Goal: Task Accomplishment & Management: Use online tool/utility

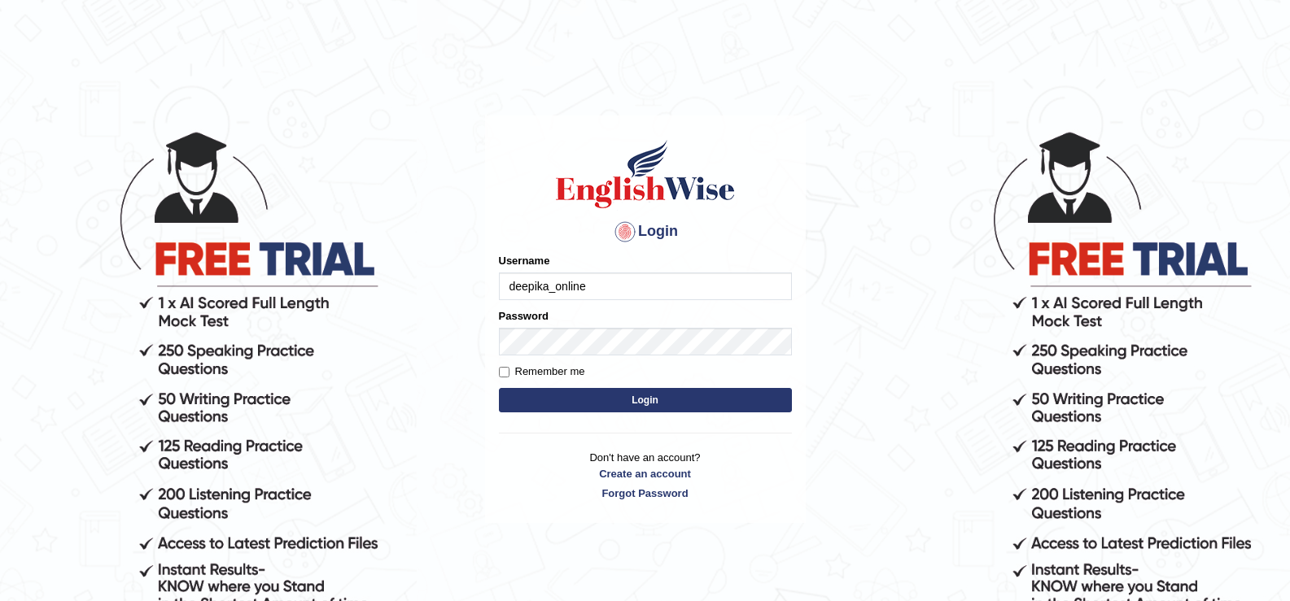
type input "deepika_online"
click at [541, 396] on button "Login" at bounding box center [645, 400] width 293 height 24
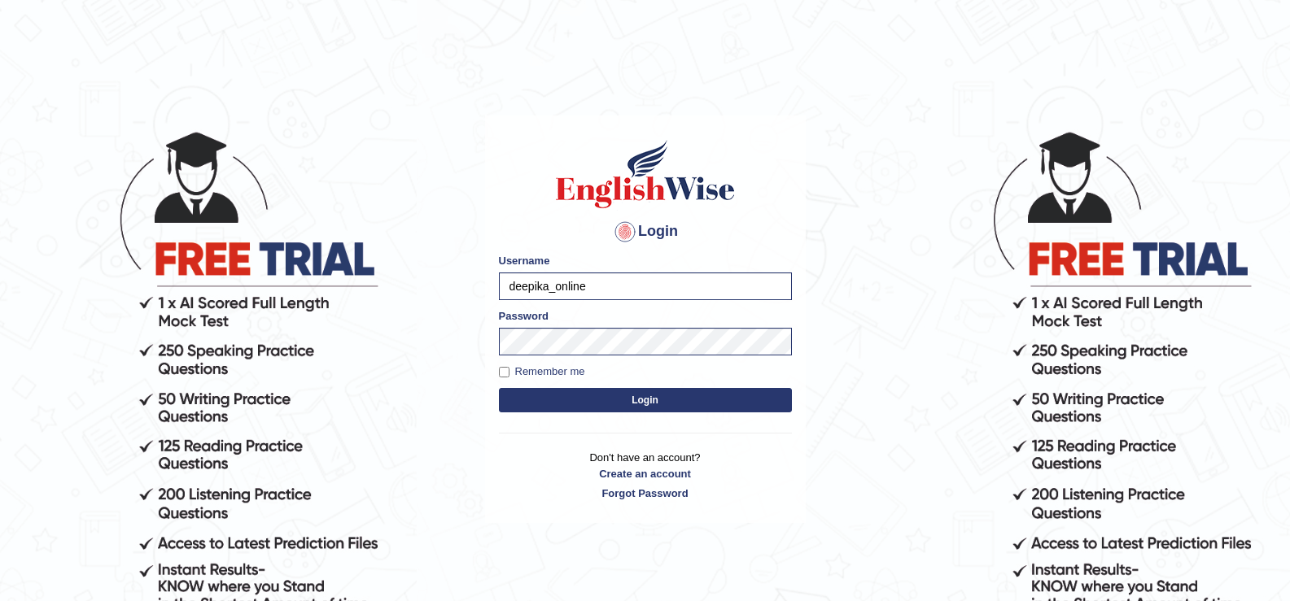
click at [651, 401] on button "Login" at bounding box center [645, 400] width 293 height 24
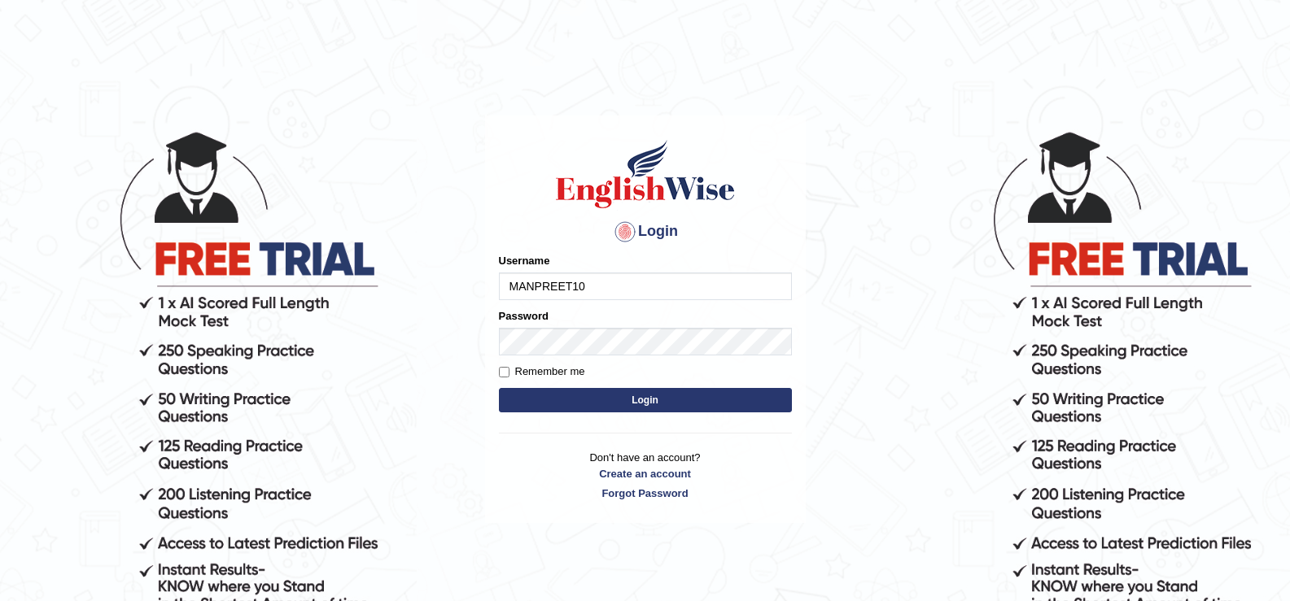
click at [602, 283] on input "MANPREET10" at bounding box center [645, 287] width 293 height 28
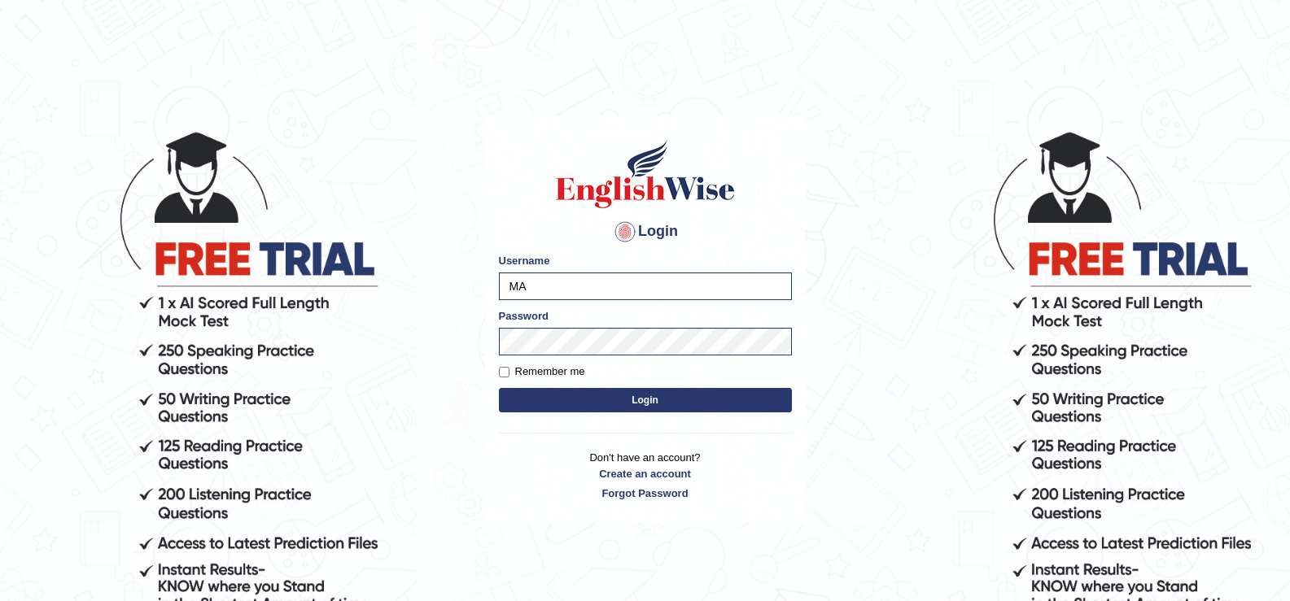
type input "M"
type input "deepika_online"
click at [546, 400] on button "Login" at bounding box center [645, 400] width 293 height 24
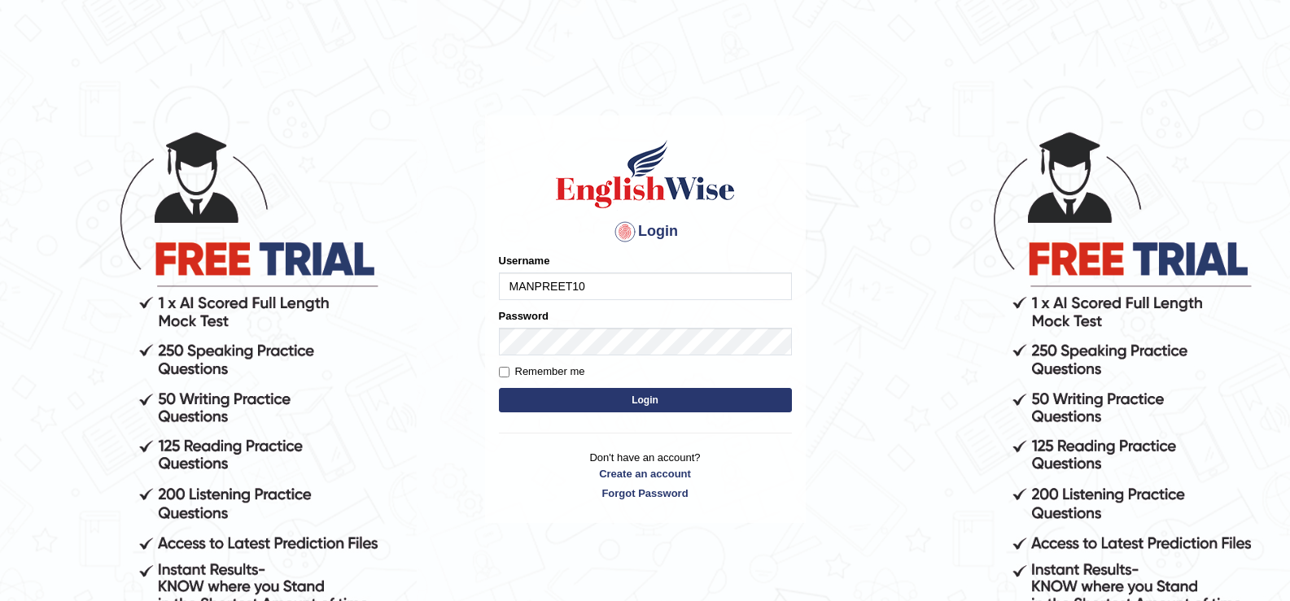
click at [598, 280] on input "MANPREET10" at bounding box center [645, 287] width 293 height 28
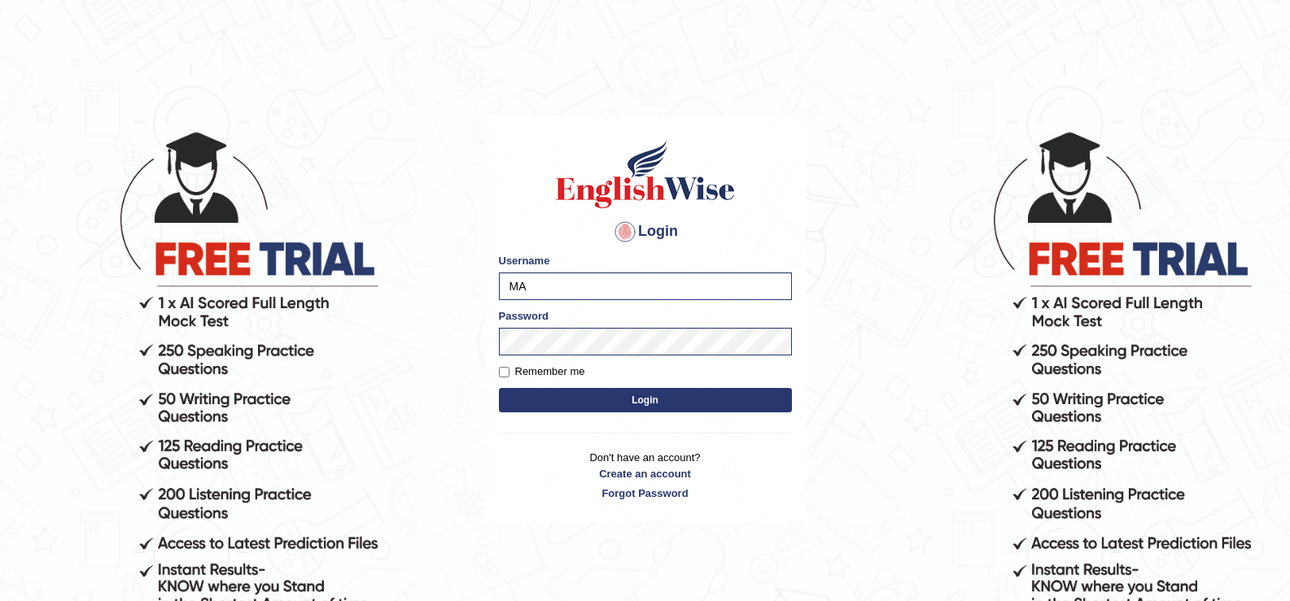
type input "M"
type input "deepika_online"
click at [534, 408] on button "Login" at bounding box center [645, 400] width 293 height 24
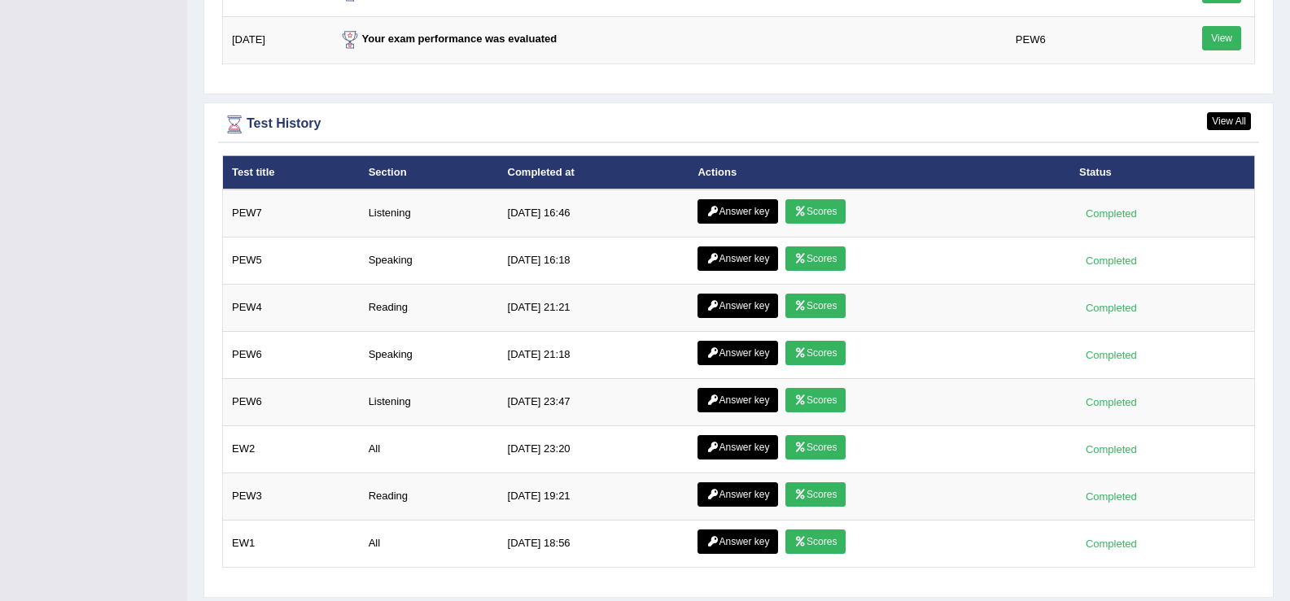
scroll to position [1752, 0]
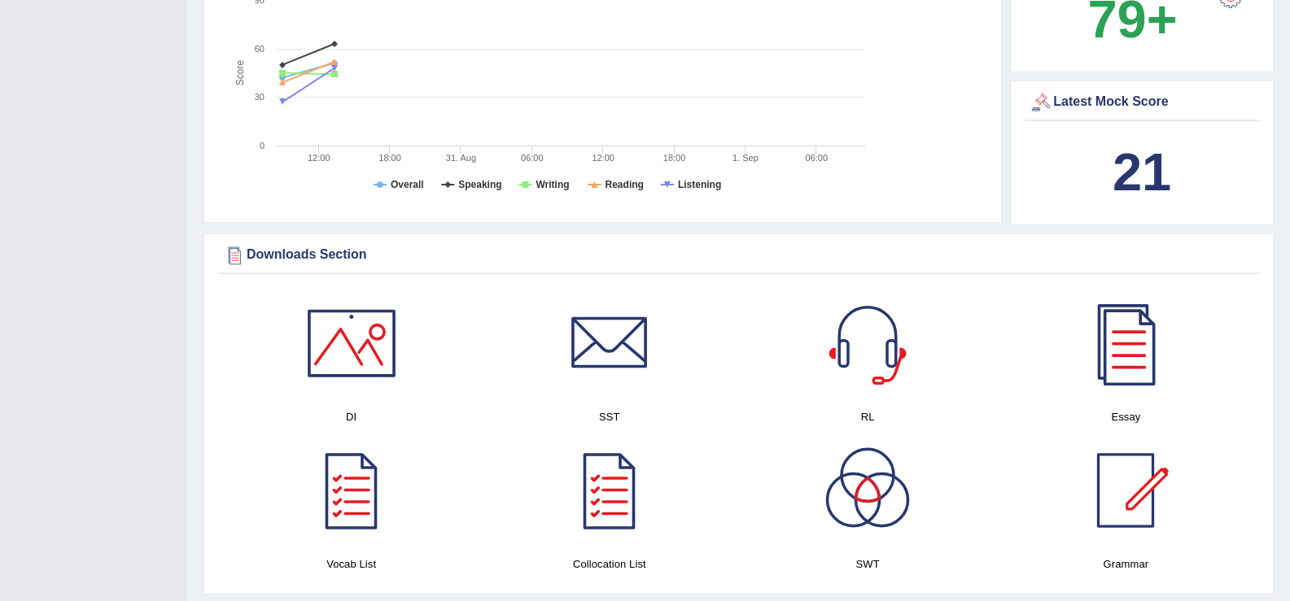
scroll to position [177, 0]
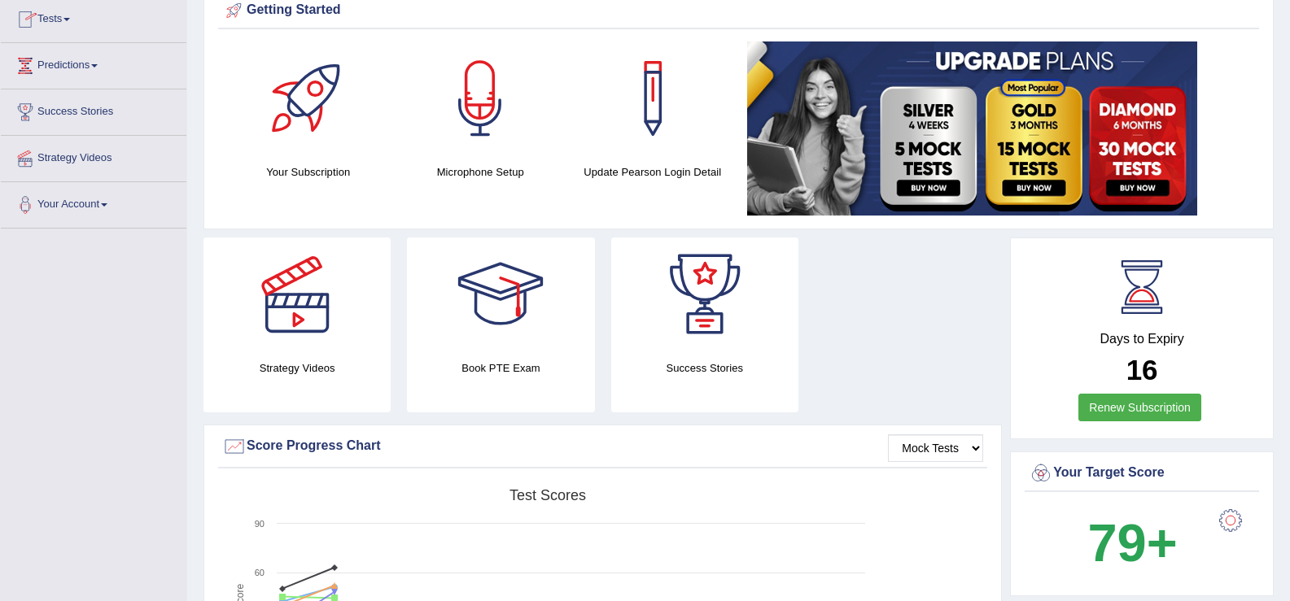
click at [72, 22] on link "Tests" at bounding box center [94, 17] width 186 height 41
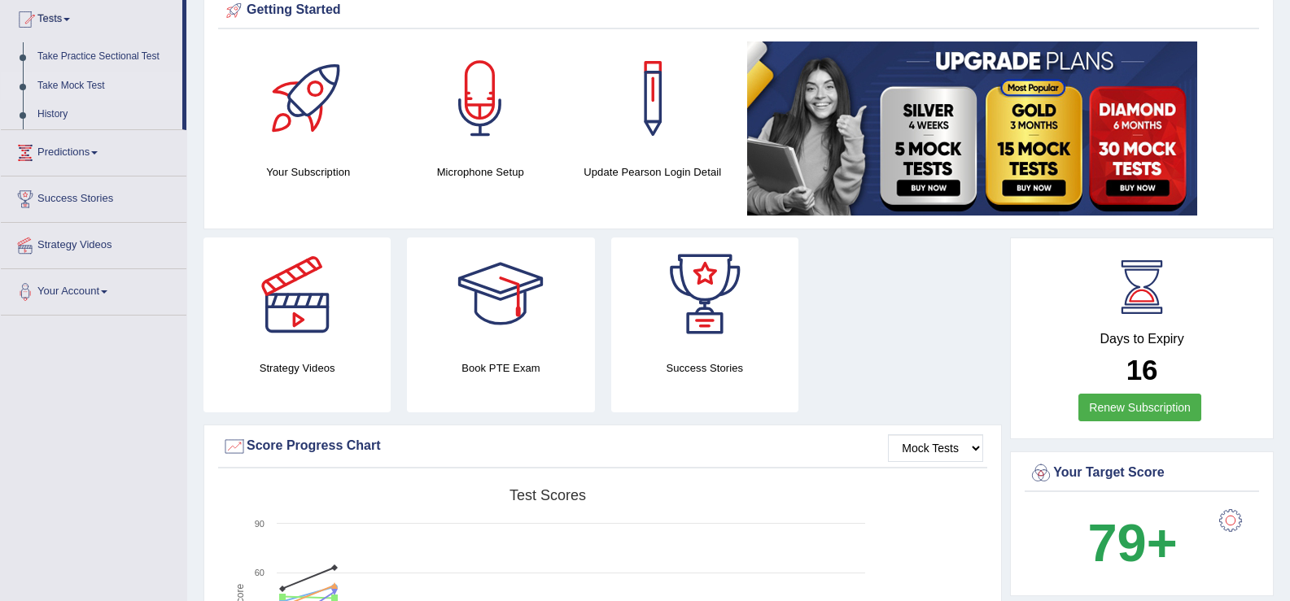
click at [63, 90] on link "Take Mock Test" at bounding box center [106, 86] width 152 height 29
